Goal: Information Seeking & Learning: Learn about a topic

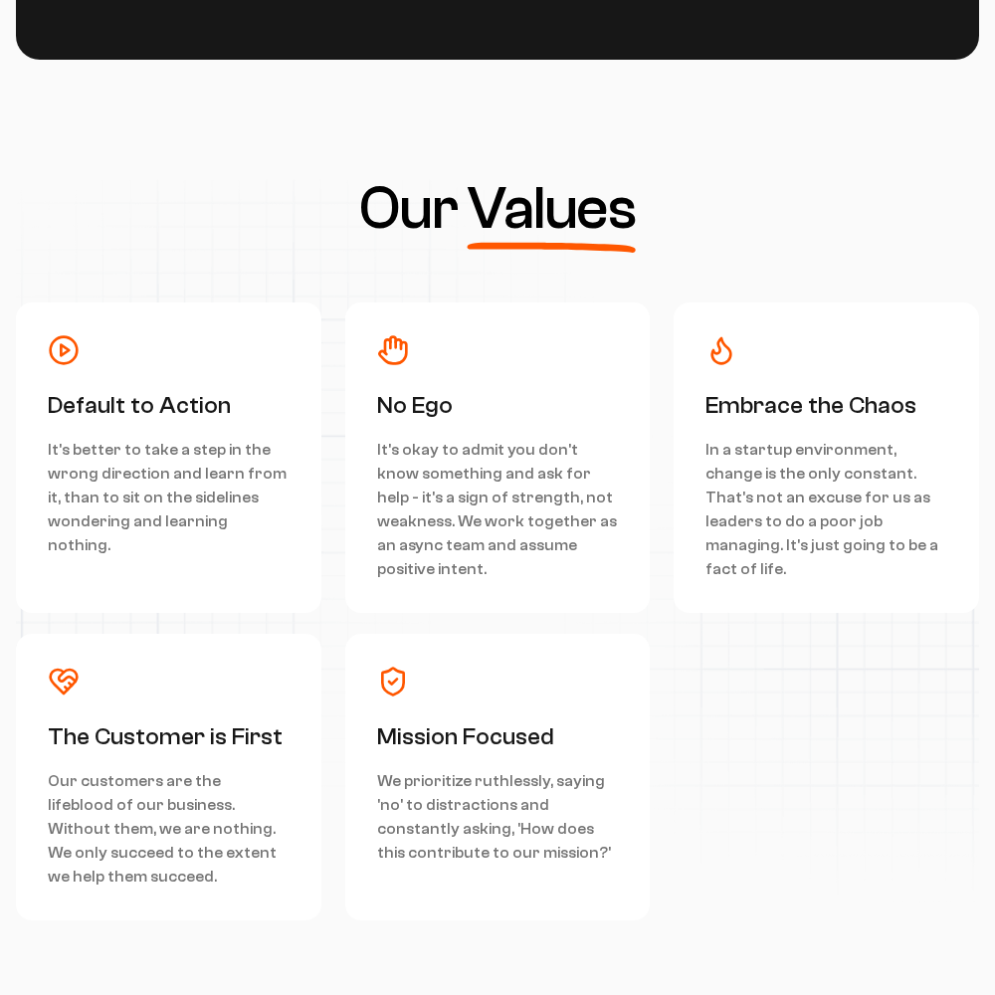
scroll to position [8951, 0]
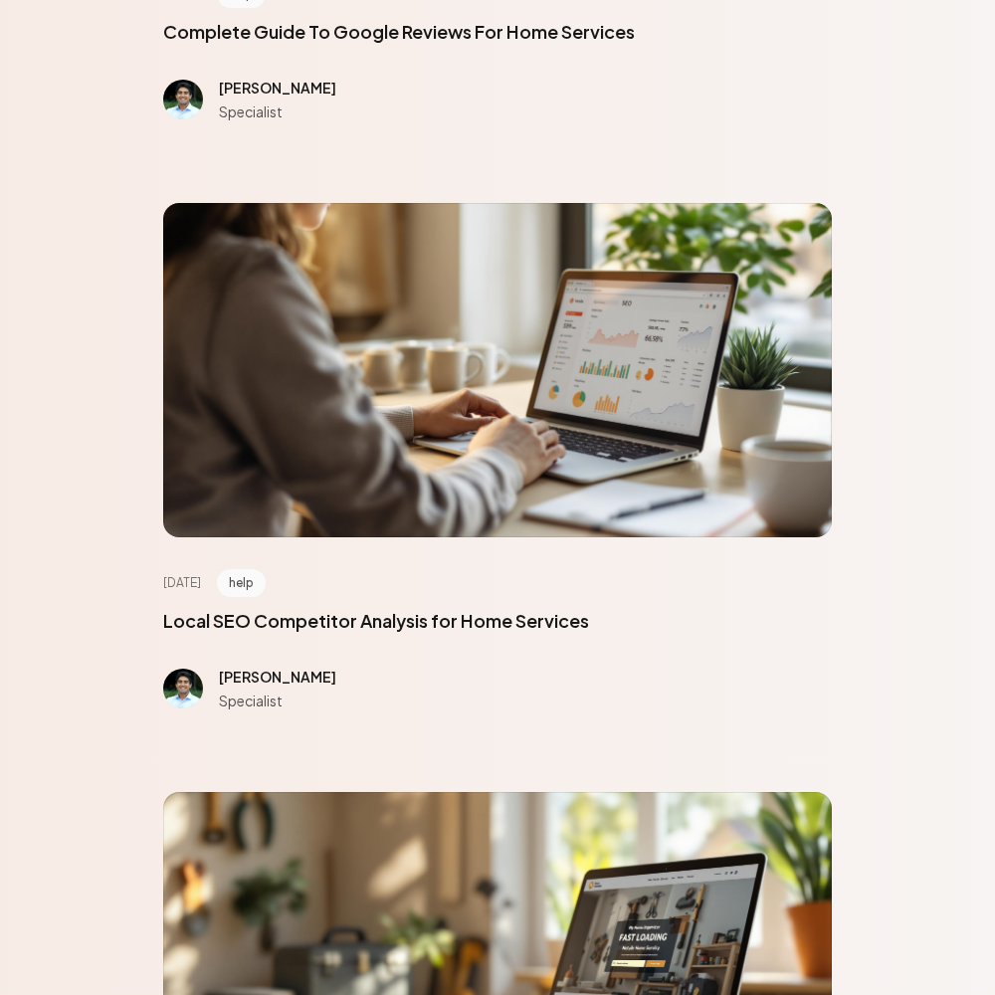
scroll to position [8951, 0]
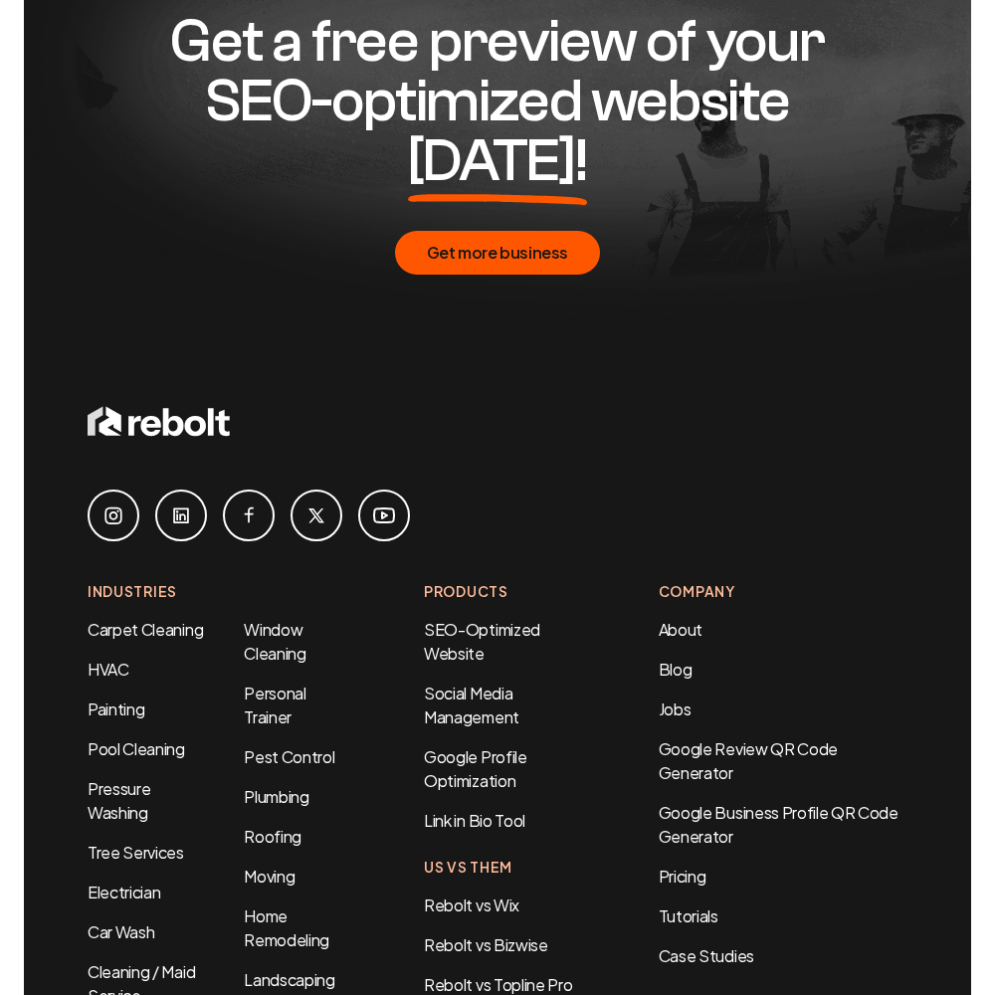
scroll to position [1335, 0]
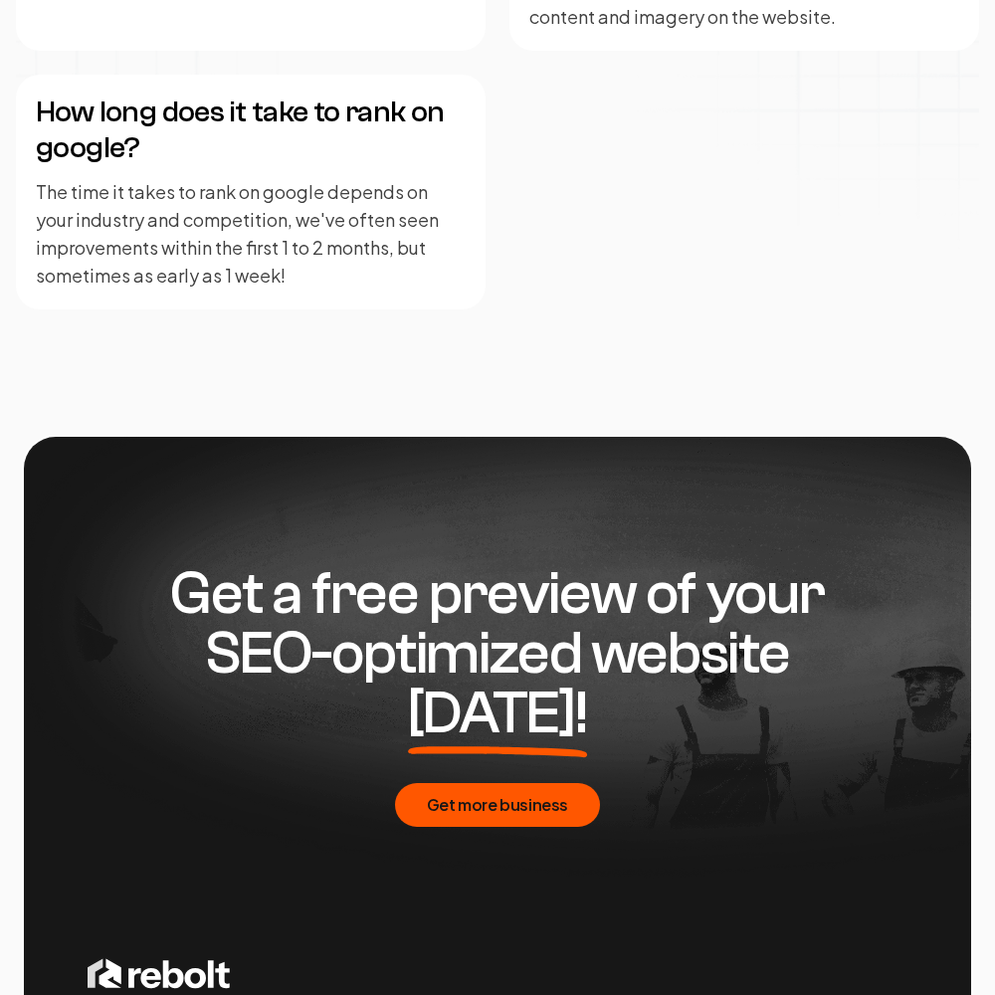
scroll to position [4843, 0]
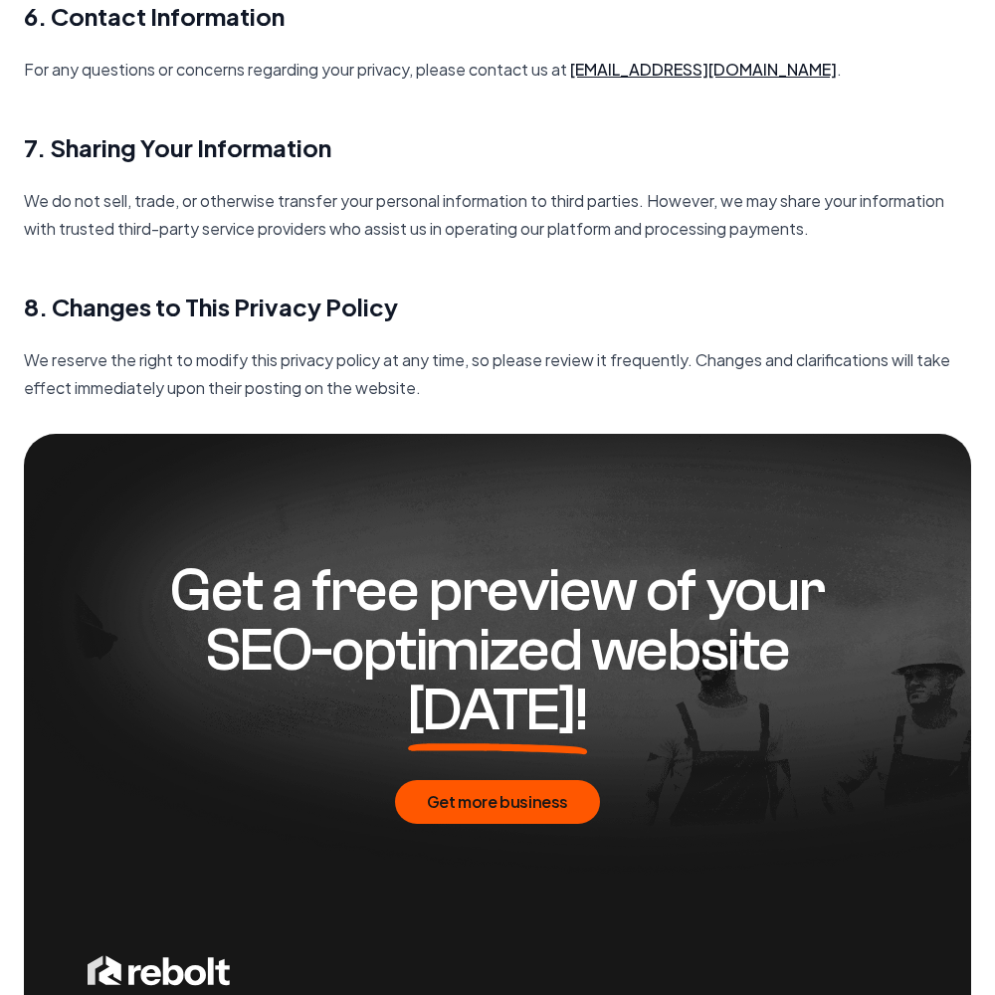
scroll to position [2878, 0]
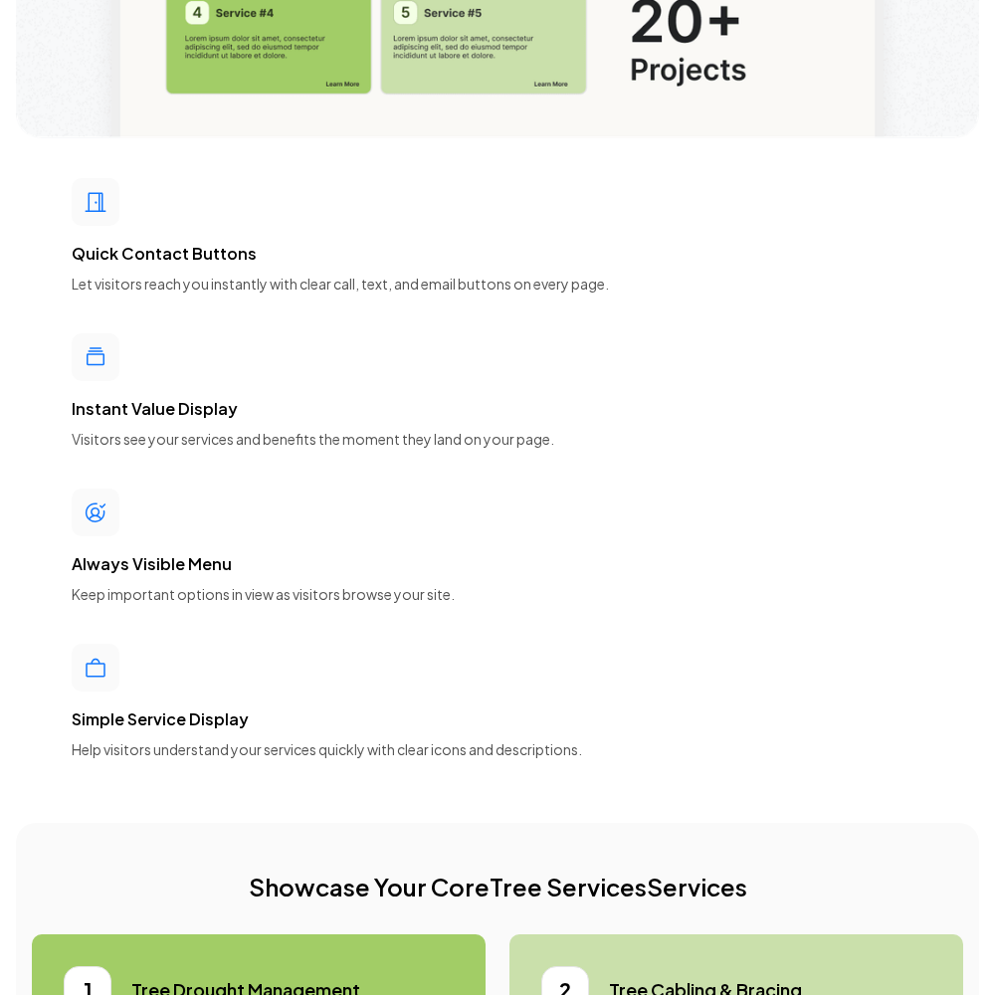
scroll to position [8951, 0]
